Goal: Entertainment & Leisure: Consume media (video, audio)

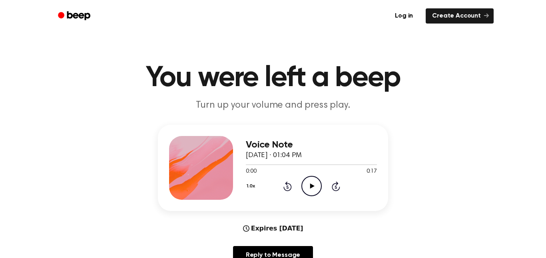
click at [310, 180] on icon "Play Audio" at bounding box center [311, 186] width 20 height 20
click at [306, 187] on icon "Play Audio" at bounding box center [311, 186] width 20 height 20
click at [318, 184] on icon "Play Audio" at bounding box center [311, 186] width 20 height 20
click at [318, 183] on icon "Play Audio" at bounding box center [311, 186] width 20 height 20
click at [314, 186] on icon at bounding box center [312, 186] width 4 height 5
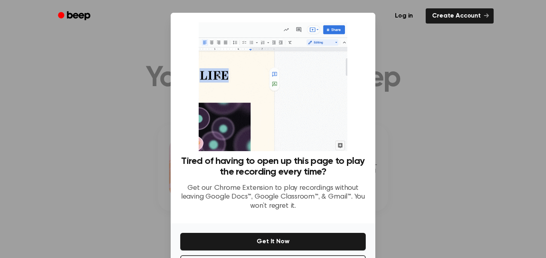
scroll to position [32, 0]
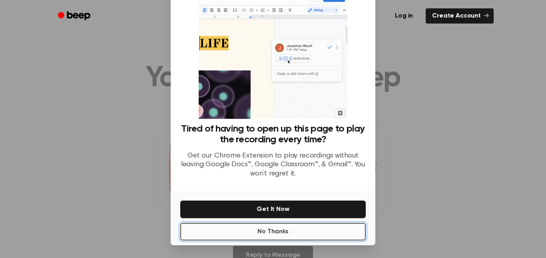
click at [312, 230] on button "No Thanks" at bounding box center [272, 232] width 185 height 18
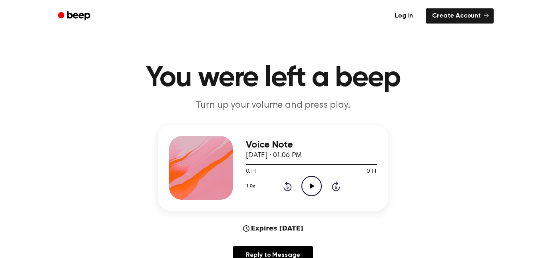
click at [310, 184] on icon "Play Audio" at bounding box center [311, 186] width 20 height 20
click at [306, 190] on icon "Pause Audio" at bounding box center [311, 186] width 20 height 20
click at [320, 186] on icon "Play Audio" at bounding box center [311, 186] width 20 height 20
click at [312, 189] on icon "Play Audio" at bounding box center [311, 186] width 20 height 20
